Goal: Communication & Community: Answer question/provide support

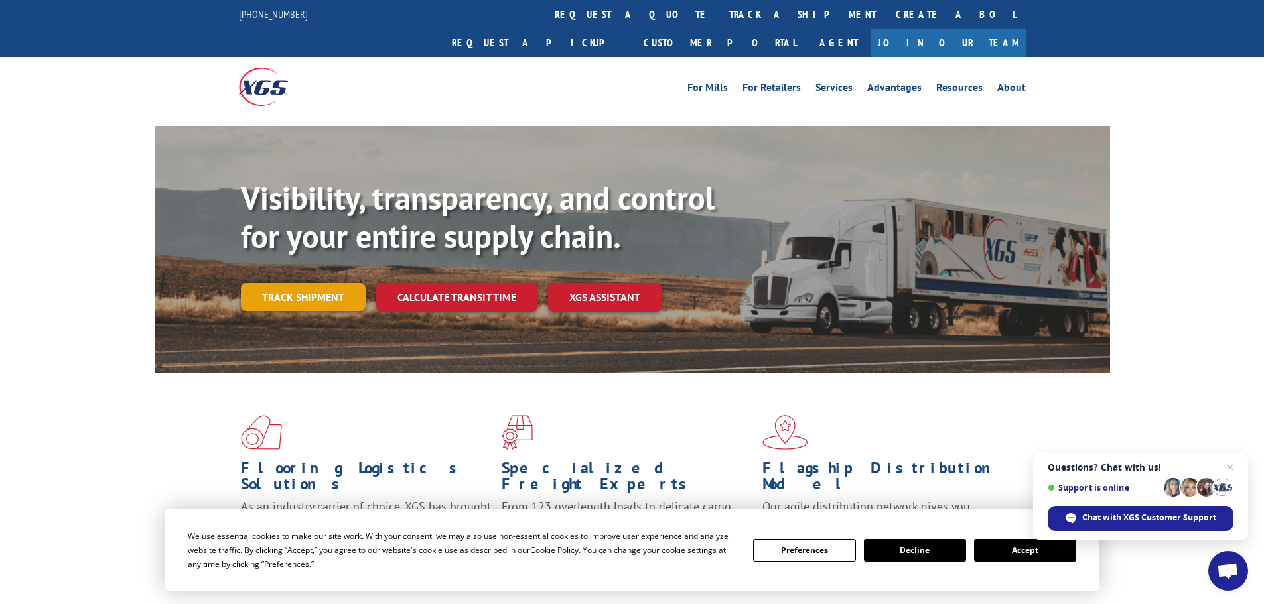
click at [295, 283] on link "Track shipment" at bounding box center [303, 297] width 125 height 28
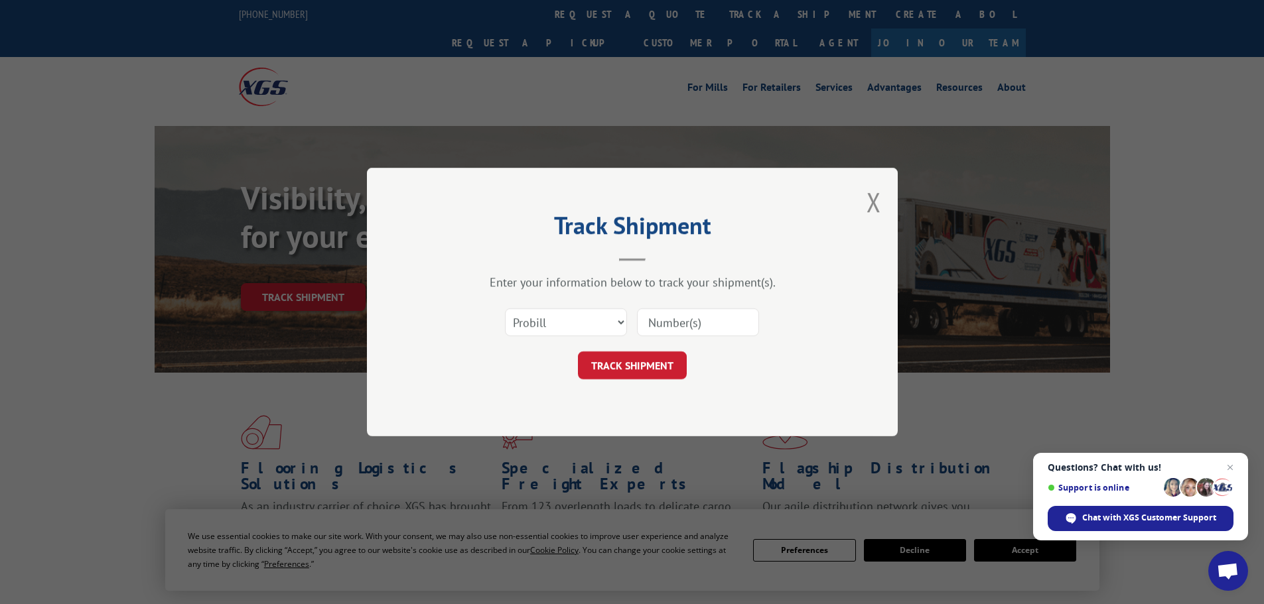
click at [689, 326] on input at bounding box center [698, 323] width 122 height 28
paste input "17258250"
type input "17258250"
click at [634, 366] on button "TRACK SHIPMENT" at bounding box center [632, 366] width 109 height 28
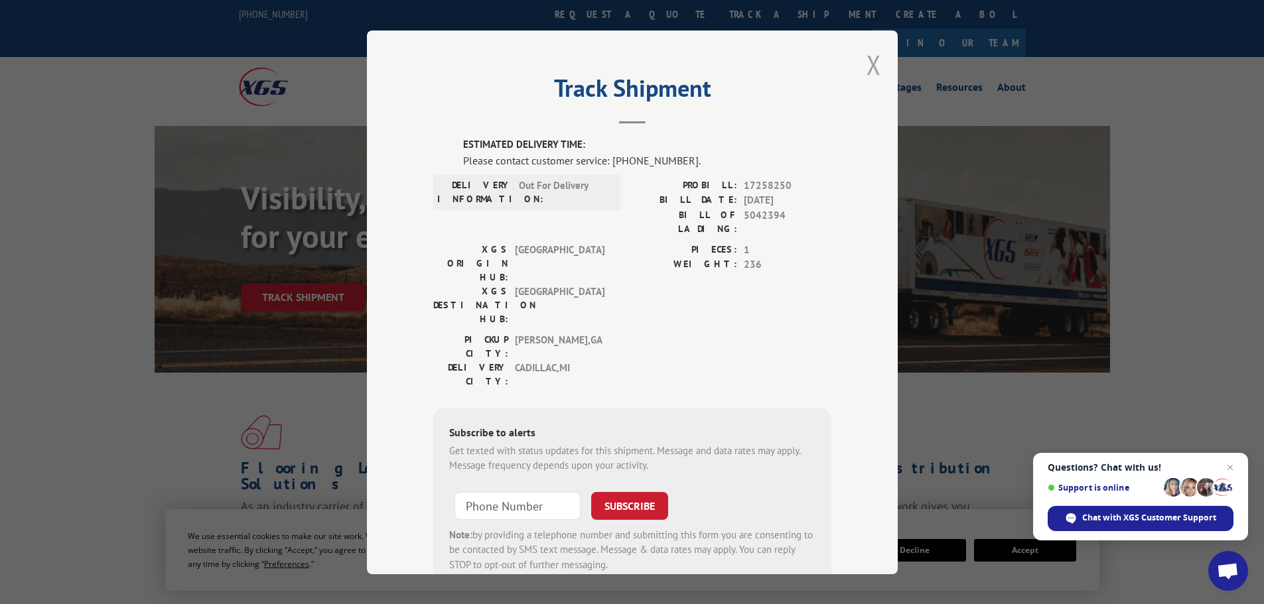
click at [870, 62] on button "Close modal" at bounding box center [874, 64] width 15 height 35
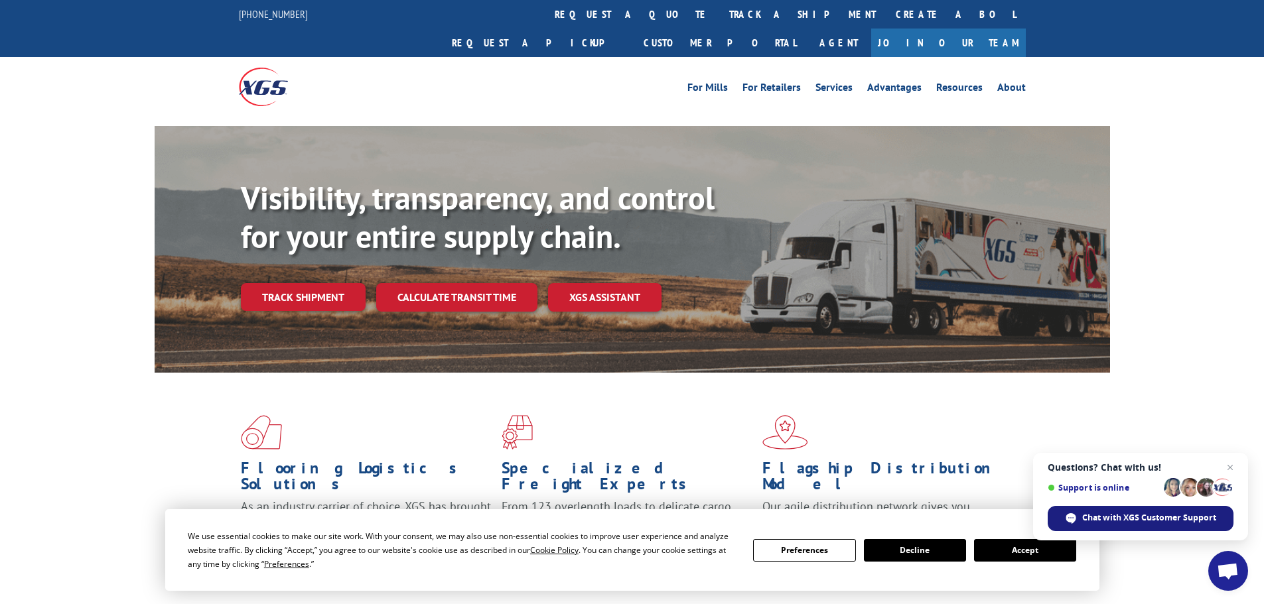
click at [1140, 517] on span "Chat with XGS Customer Support" at bounding box center [1149, 518] width 134 height 12
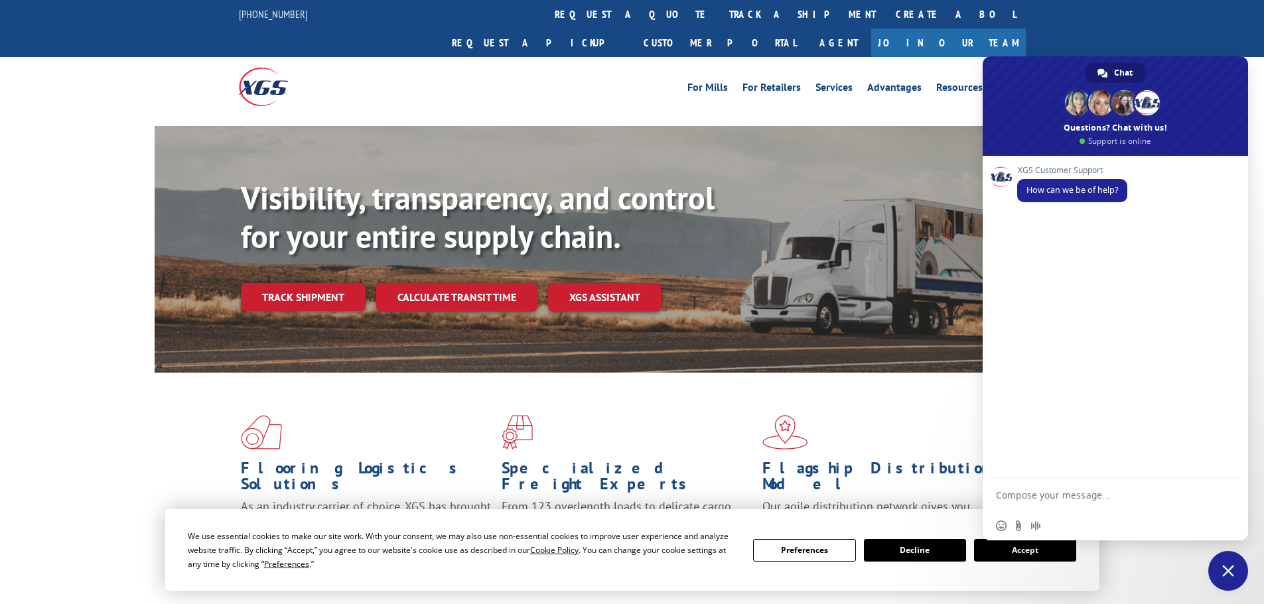
click at [1100, 498] on textarea "Compose your message..." at bounding box center [1102, 494] width 212 height 33
paste textarea "BOL# - 5042394 PRO# - 17258250"
type textarea "ETA of BOL# - 5042394 PRO# - 17258250"
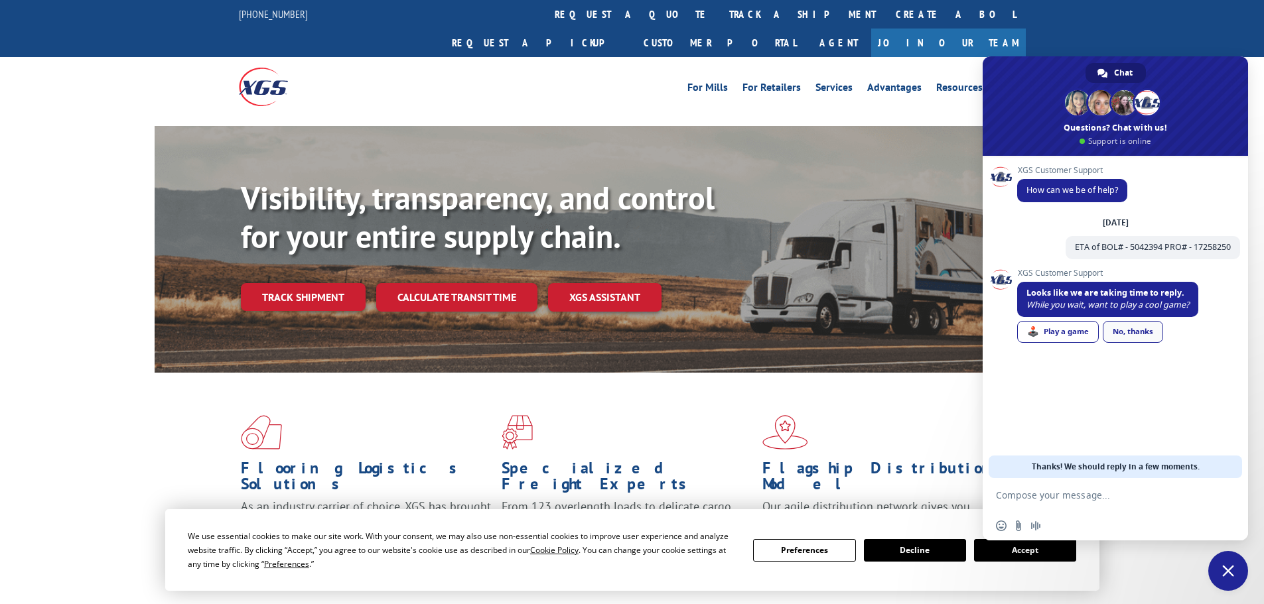
click at [1137, 330] on link "No, thanks" at bounding box center [1133, 332] width 60 height 22
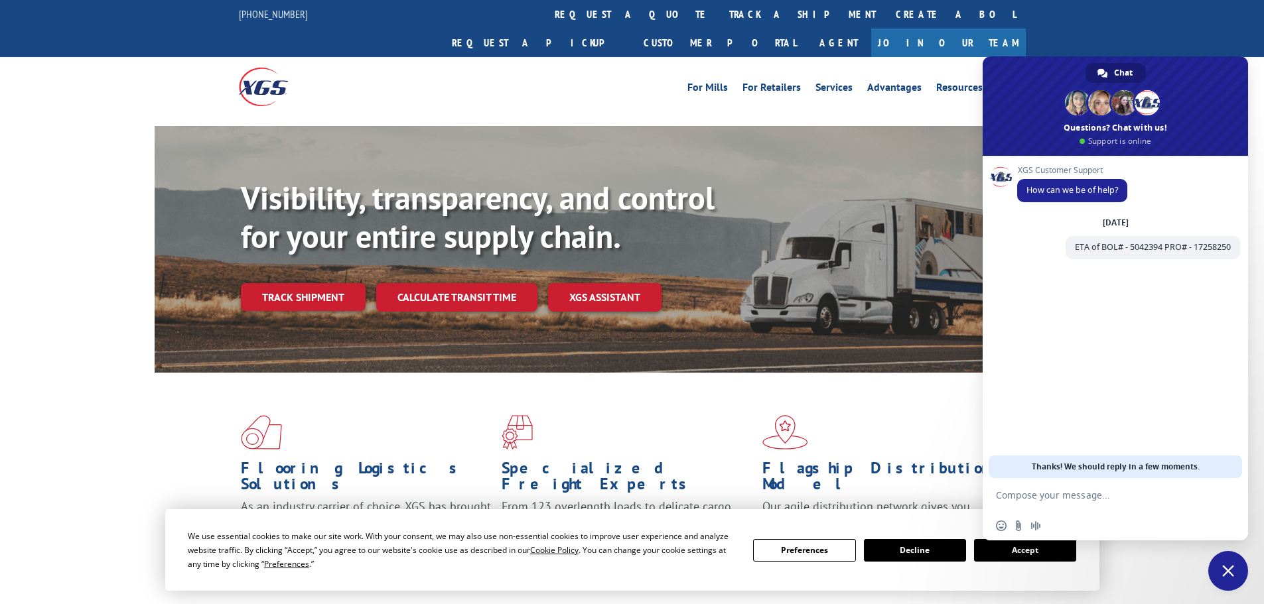
click at [1129, 500] on textarea "Compose your message..." at bounding box center [1102, 494] width 212 height 33
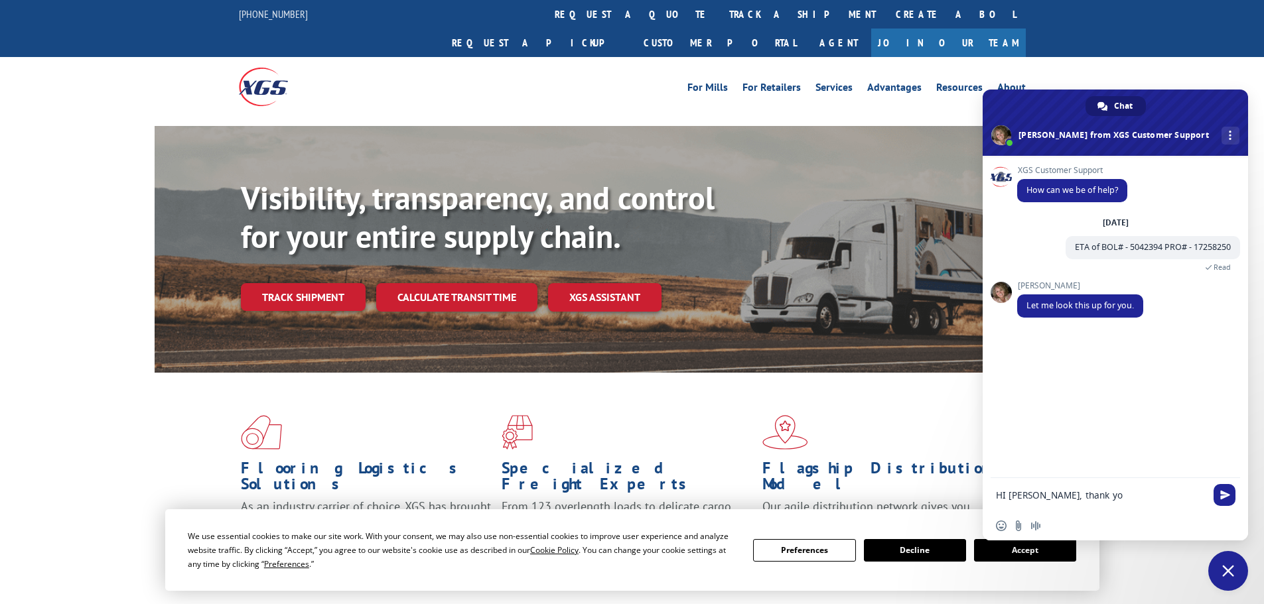
type textarea "HI [PERSON_NAME], thank you"
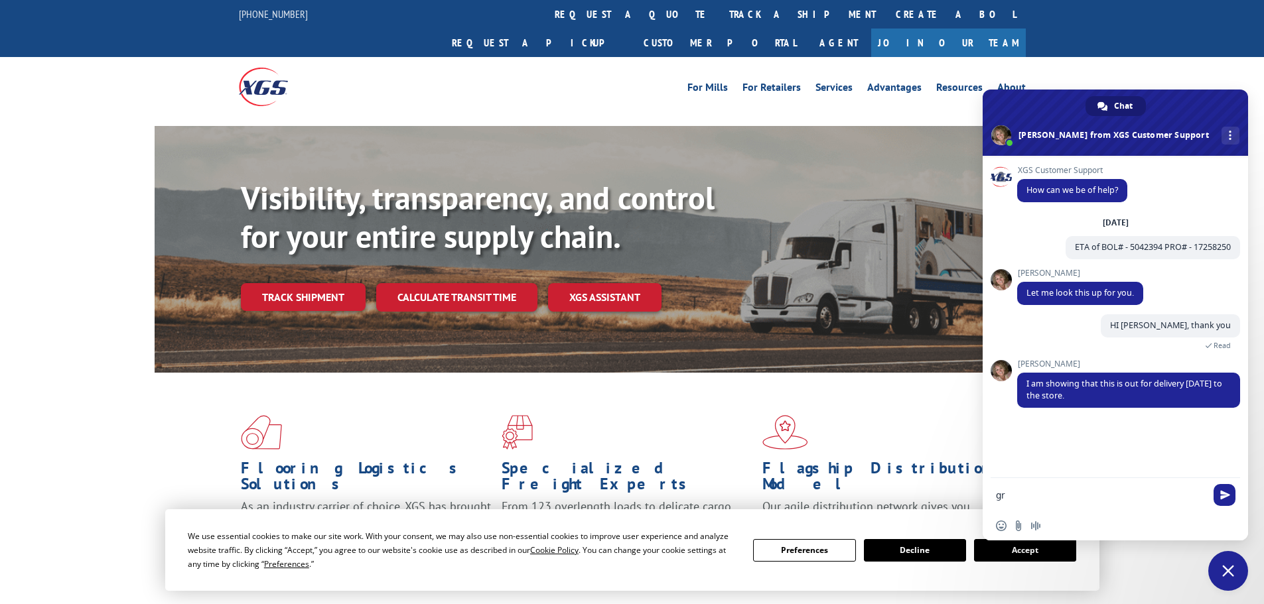
type textarea "g"
type textarea "Great, thanks! Have a good day!"
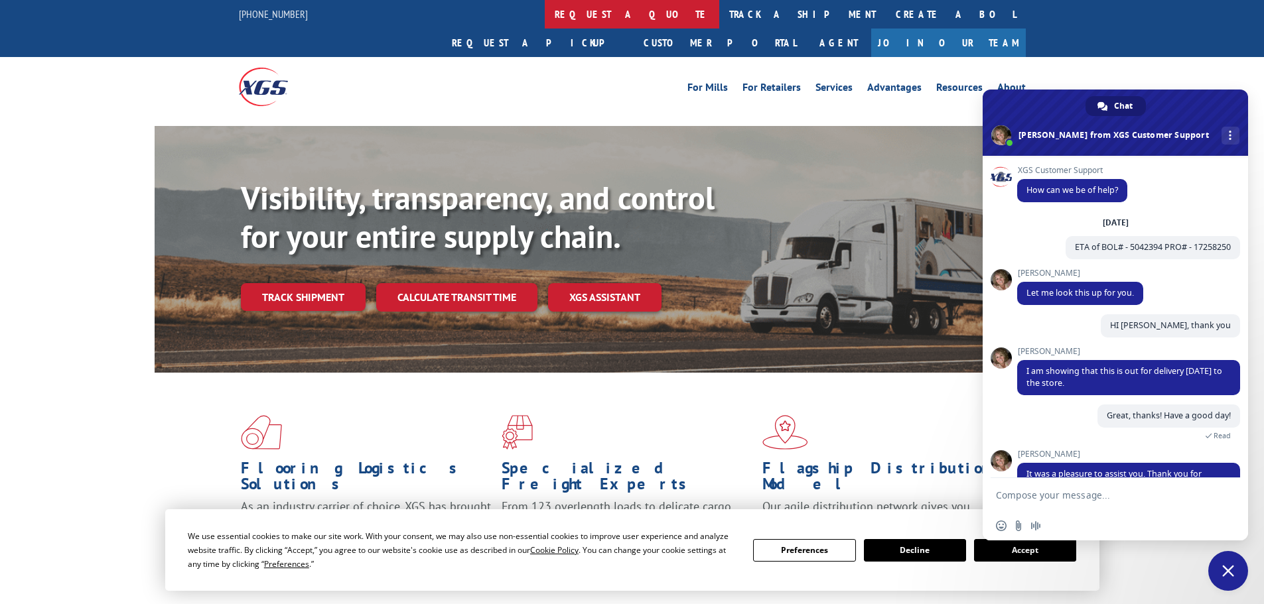
scroll to position [110, 0]
